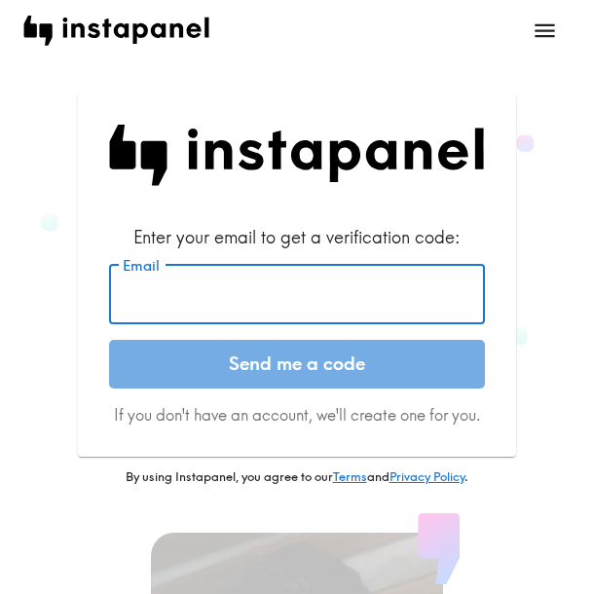
click at [233, 287] on input "Email" at bounding box center [297, 294] width 376 height 60
paste input "[EMAIL_ADDRESS][DOMAIN_NAME]"
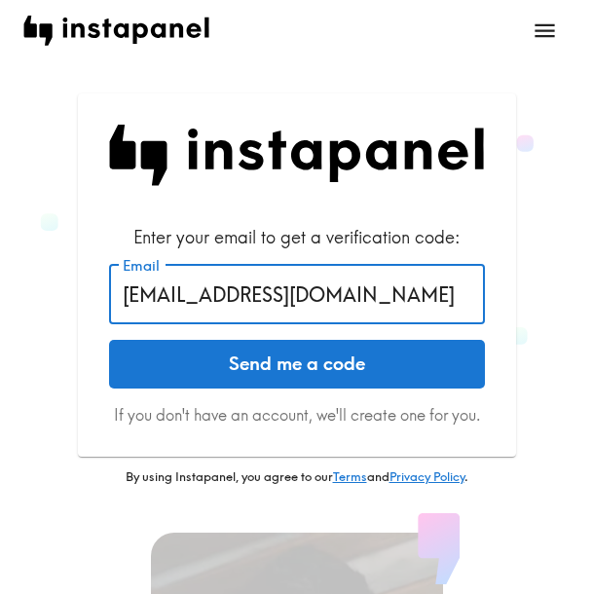
type input "[EMAIL_ADDRESS][DOMAIN_NAME]"
click at [257, 362] on button "Send me a code" at bounding box center [297, 364] width 376 height 49
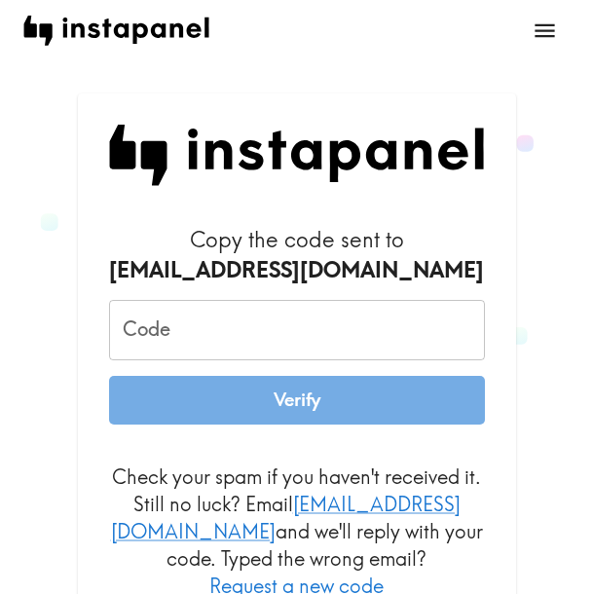
click at [461, 332] on input "Code" at bounding box center [297, 330] width 376 height 60
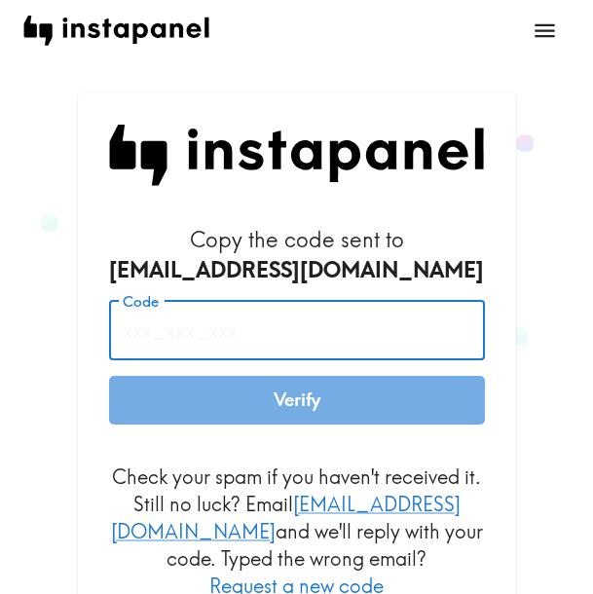
paste input "7gH_HYP_88H"
type input "7gH_HYP_88H"
click at [347, 400] on button "Verify" at bounding box center [297, 400] width 376 height 49
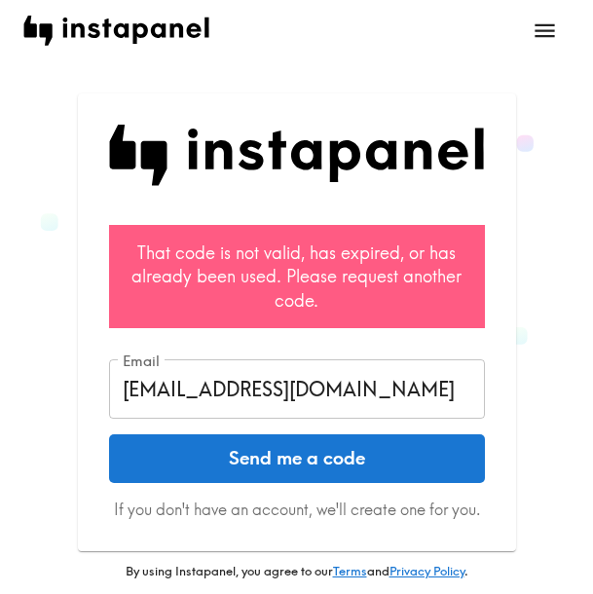
click at [529, 444] on div "That code is not valid, has expired, or has already been used. Please request a…" at bounding box center [296, 336] width 546 height 487
drag, startPoint x: 414, startPoint y: 452, endPoint x: 563, endPoint y: 440, distance: 149.5
click at [563, 440] on div "That code is not valid, has expired, or has already been used. Please request a…" at bounding box center [296, 336] width 546 height 487
click at [388, 459] on button "Send me a code" at bounding box center [297, 458] width 376 height 49
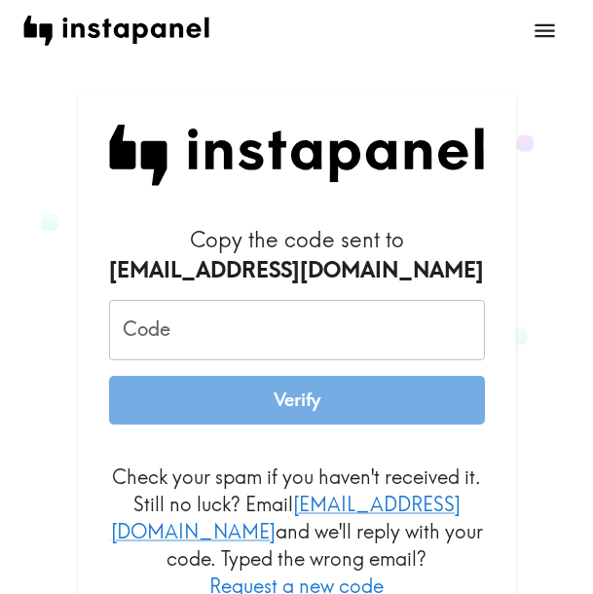
click at [548, 392] on div "Copy the code sent to [EMAIL_ADDRESS][DOMAIN_NAME] Code Code Verify Check your …" at bounding box center [296, 384] width 546 height 582
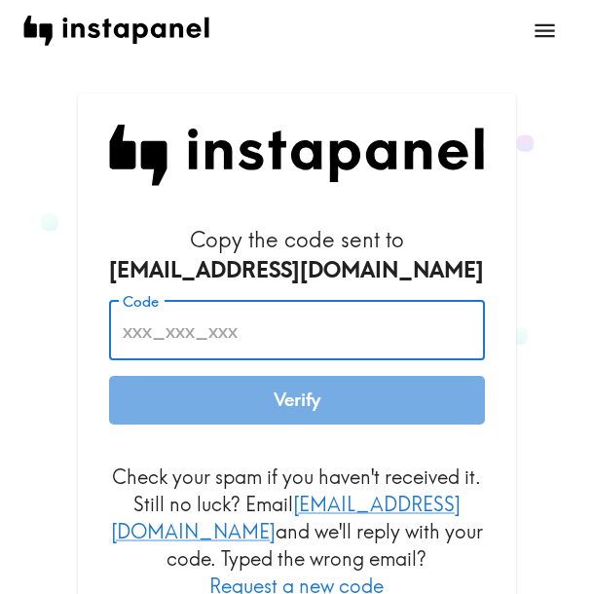
click at [382, 337] on input "Code" at bounding box center [297, 330] width 376 height 60
paste input "7gH_HYP_88H"
type input "7gH_HYP_88H"
click at [397, 400] on button "Verify" at bounding box center [297, 400] width 376 height 49
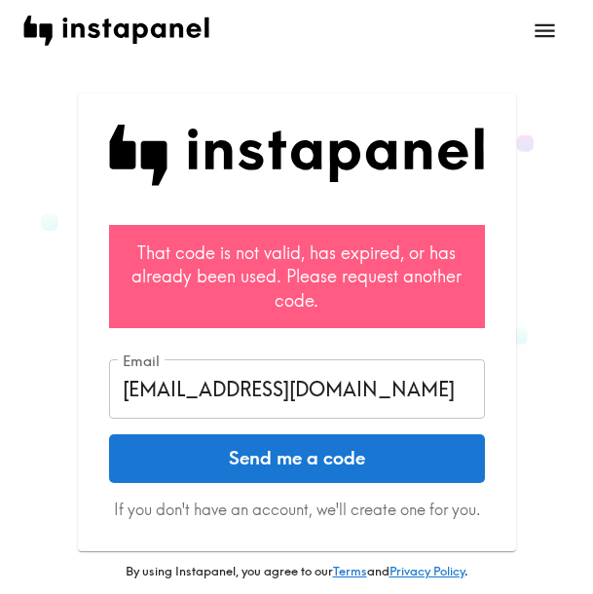
click at [526, 468] on div "That code is not valid, has expired, or has already been used. Please request a…" at bounding box center [296, 336] width 546 height 487
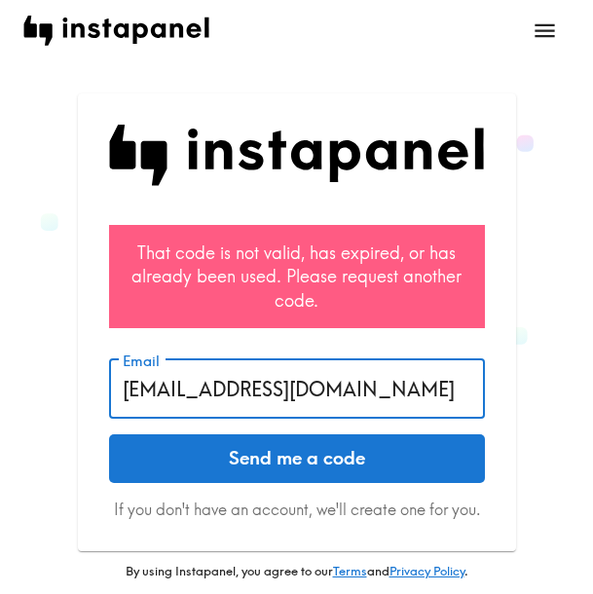
drag, startPoint x: 419, startPoint y: 392, endPoint x: 501, endPoint y: 408, distance: 83.3
click at [501, 408] on div "That code is not valid, has expired, or has already been used. Please request a…" at bounding box center [297, 322] width 438 height 458
click at [387, 449] on button "Send me a code" at bounding box center [297, 458] width 376 height 49
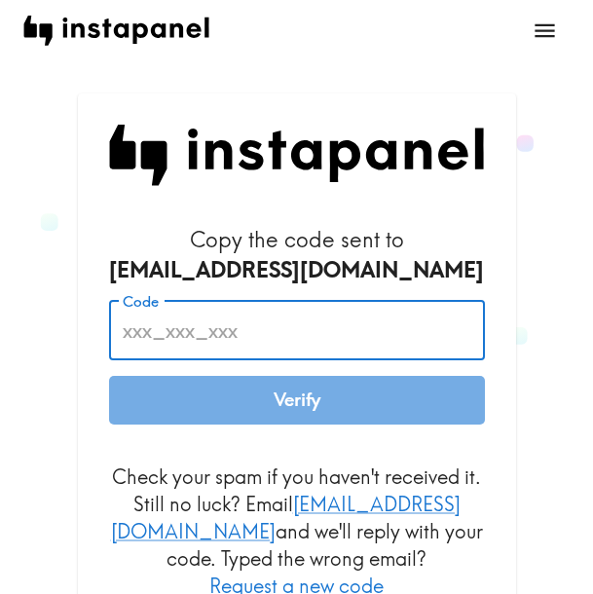
click at [289, 334] on input "Code" at bounding box center [297, 330] width 376 height 60
paste input "7H4_NeU_bgA"
type input "7H4_NeU_bgA"
click at [367, 401] on button "Verify" at bounding box center [297, 400] width 376 height 49
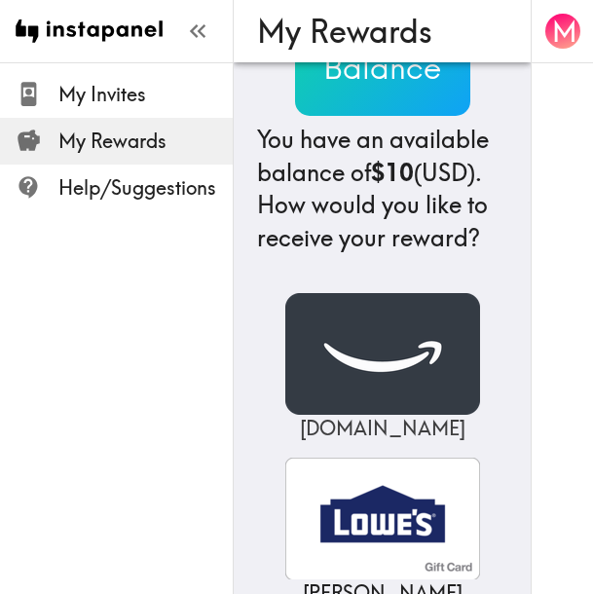
scroll to position [195, 0]
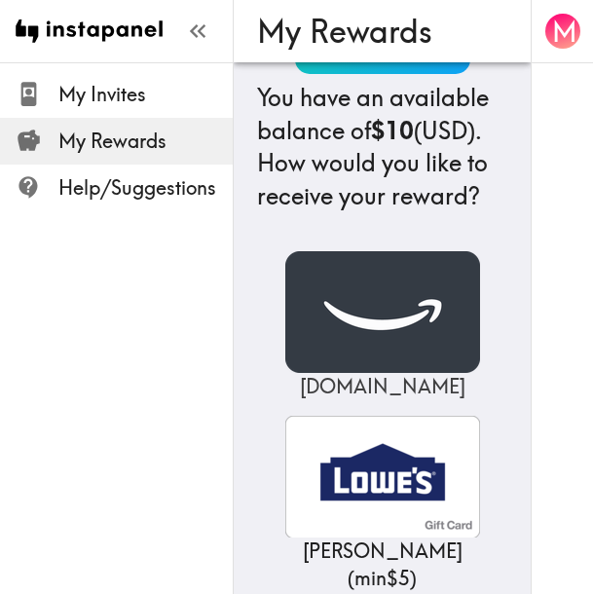
drag, startPoint x: 349, startPoint y: 361, endPoint x: 360, endPoint y: 359, distance: 11.8
click at [350, 360] on img at bounding box center [382, 312] width 195 height 122
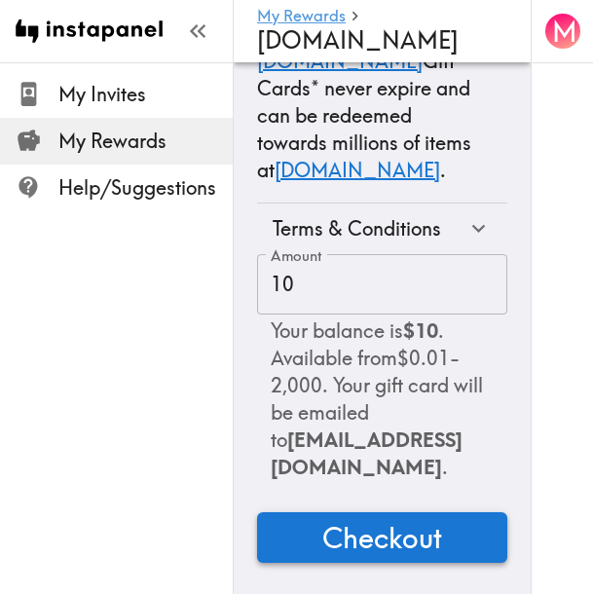
scroll to position [267, 0]
click at [375, 521] on span "Checkout" at bounding box center [382, 537] width 120 height 39
